Goal: Information Seeking & Learning: Learn about a topic

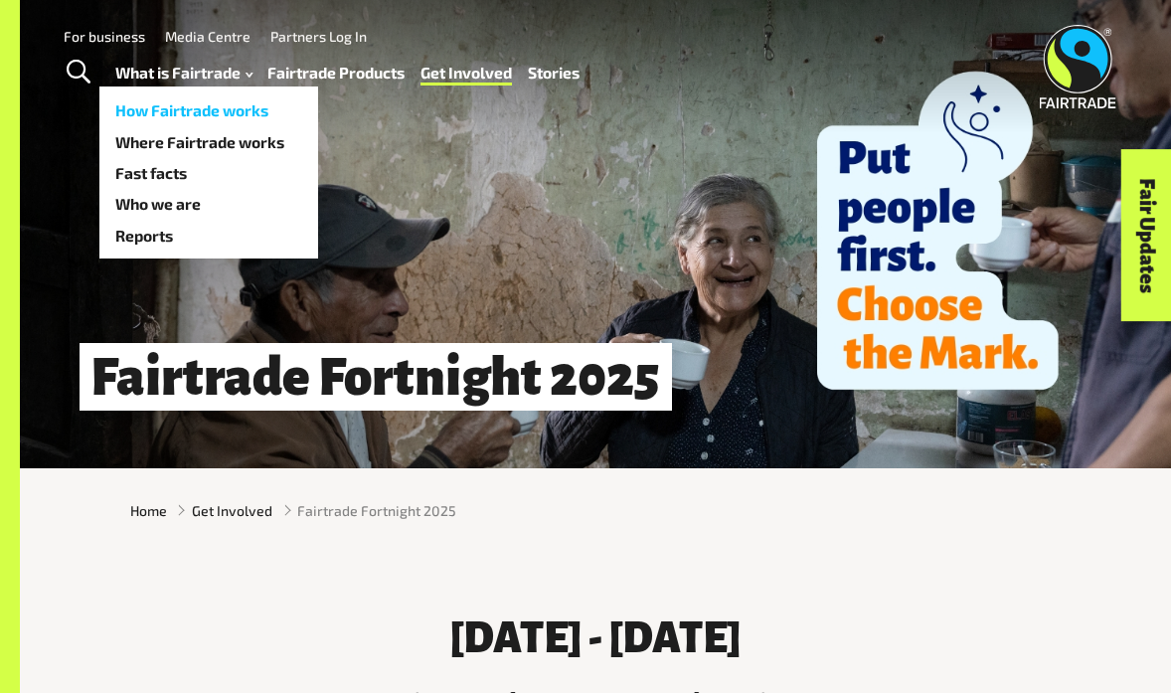
click at [169, 107] on link "How Fairtrade works" at bounding box center [208, 109] width 219 height 31
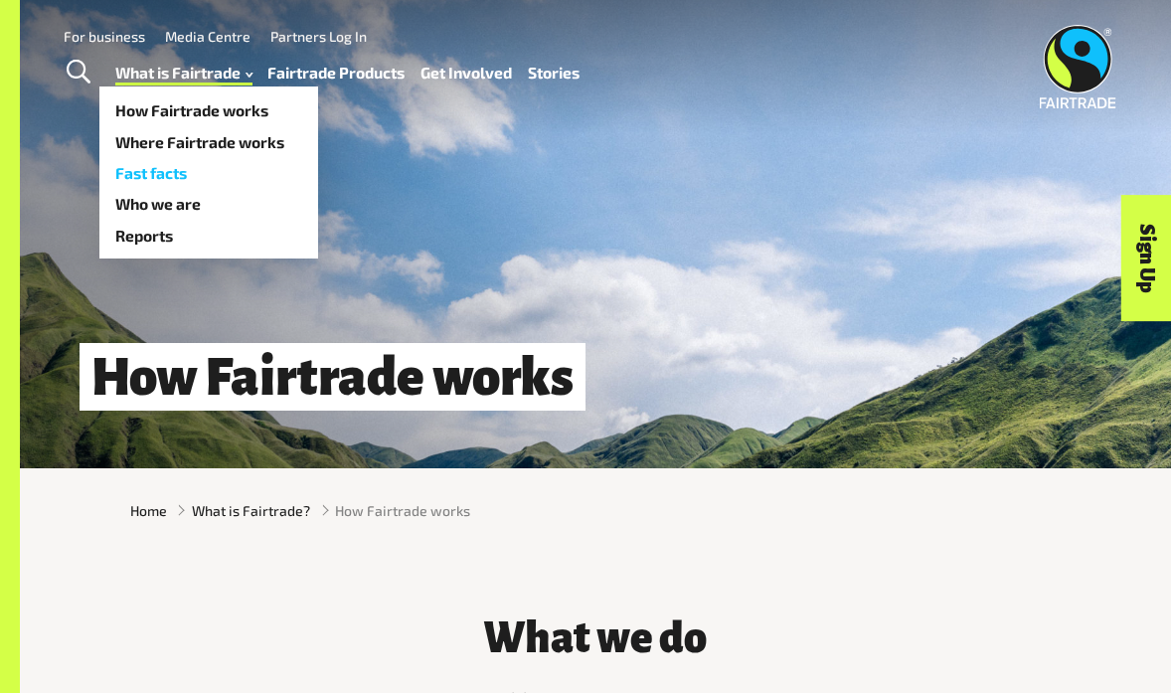
click at [158, 166] on link "Fast facts" at bounding box center [208, 172] width 219 height 31
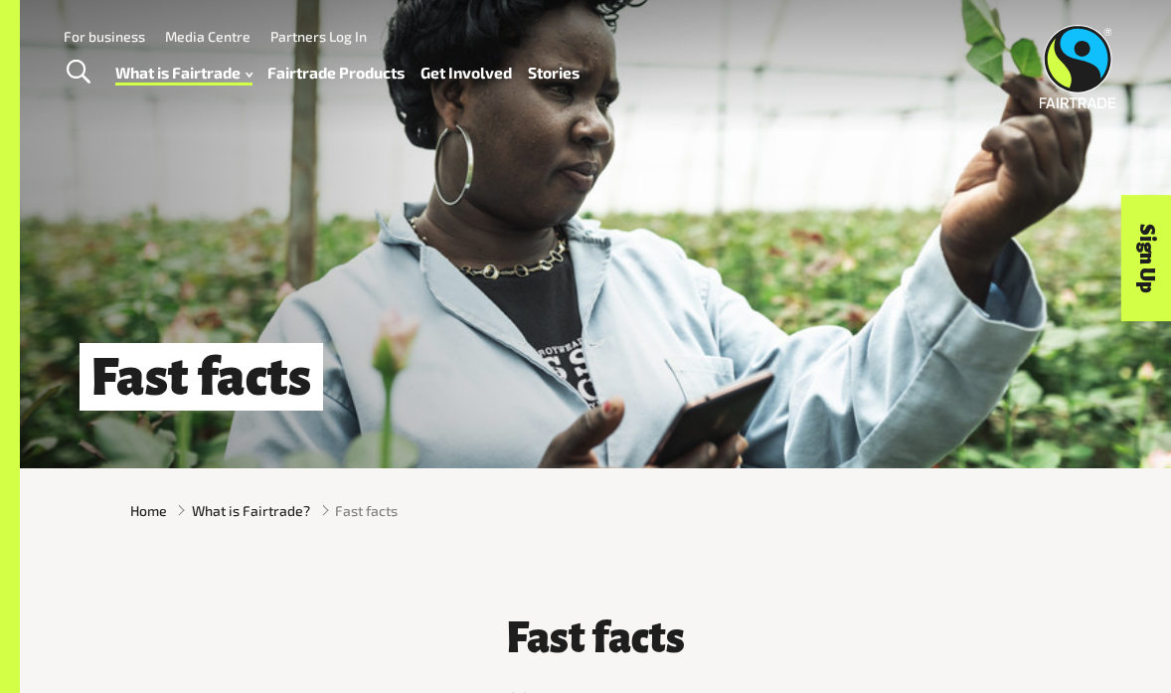
click at [116, 35] on link "For business" at bounding box center [105, 36] width 82 height 17
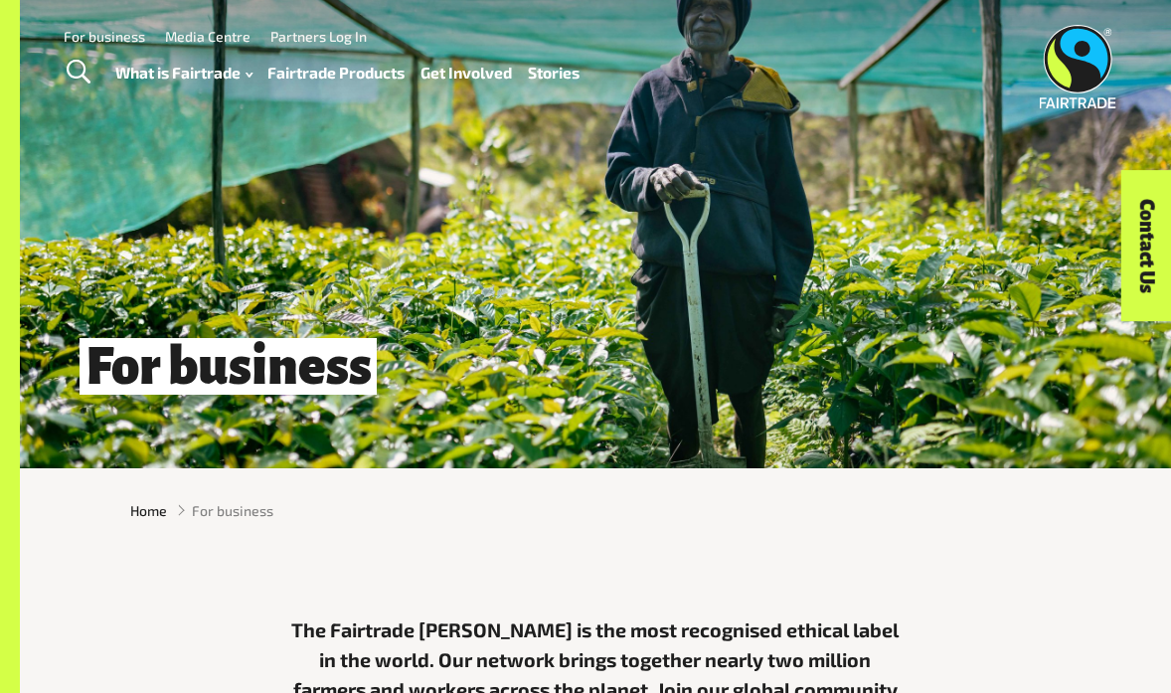
click at [318, 68] on link "Fairtrade Products" at bounding box center [335, 73] width 137 height 28
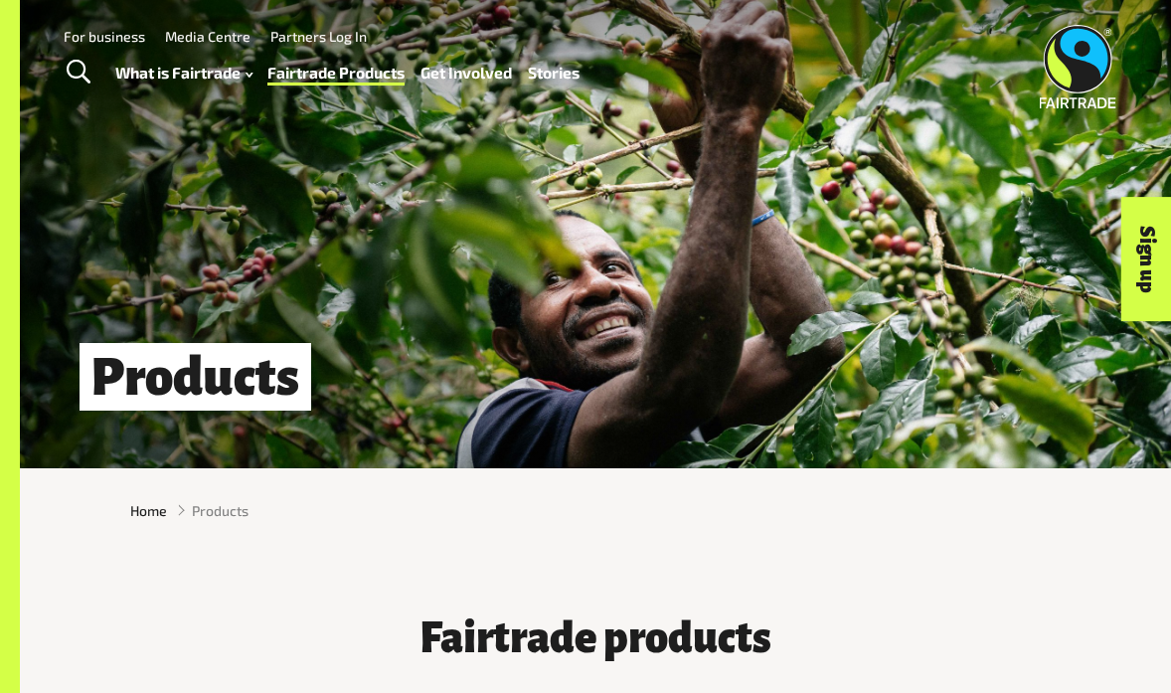
click at [109, 37] on link "For business" at bounding box center [105, 36] width 82 height 17
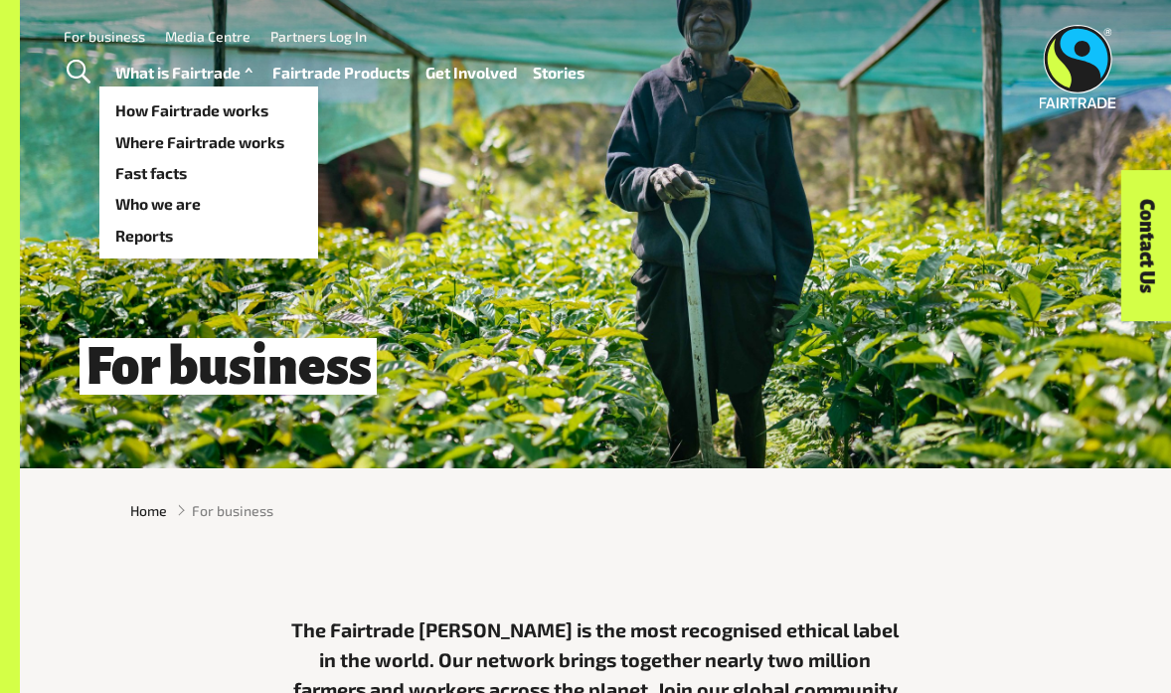
click at [184, 70] on link "What is Fairtrade" at bounding box center [186, 73] width 142 height 28
